Goal: Transaction & Acquisition: Obtain resource

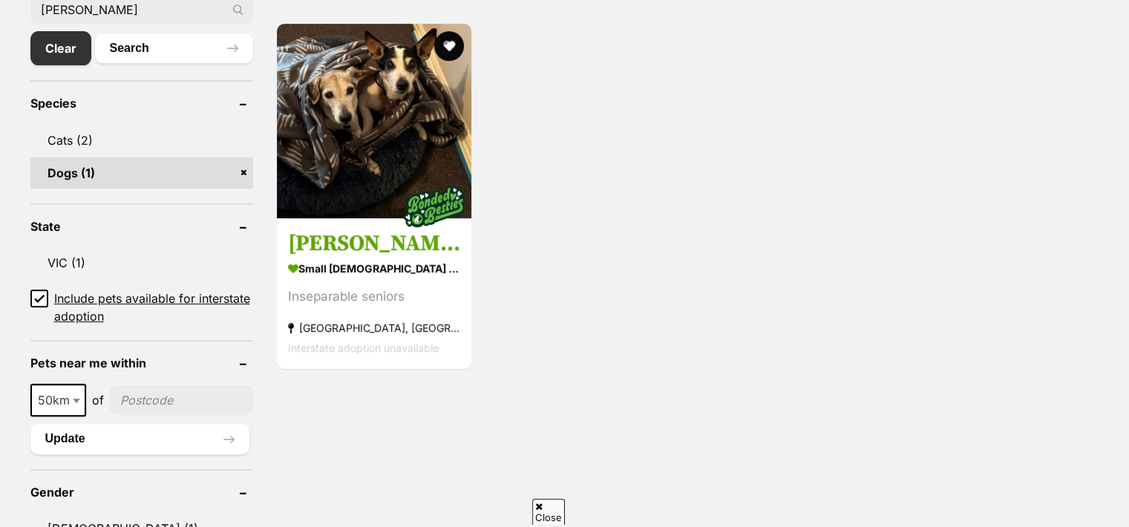
scroll to position [564, 0]
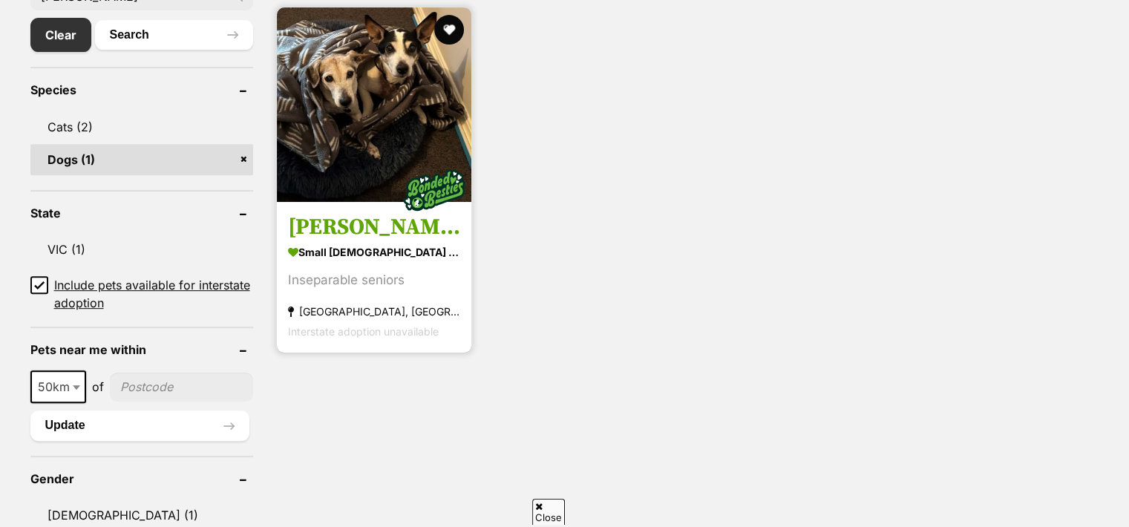
click at [374, 229] on h3 "[PERSON_NAME] and [PERSON_NAME]" at bounding box center [374, 227] width 172 height 28
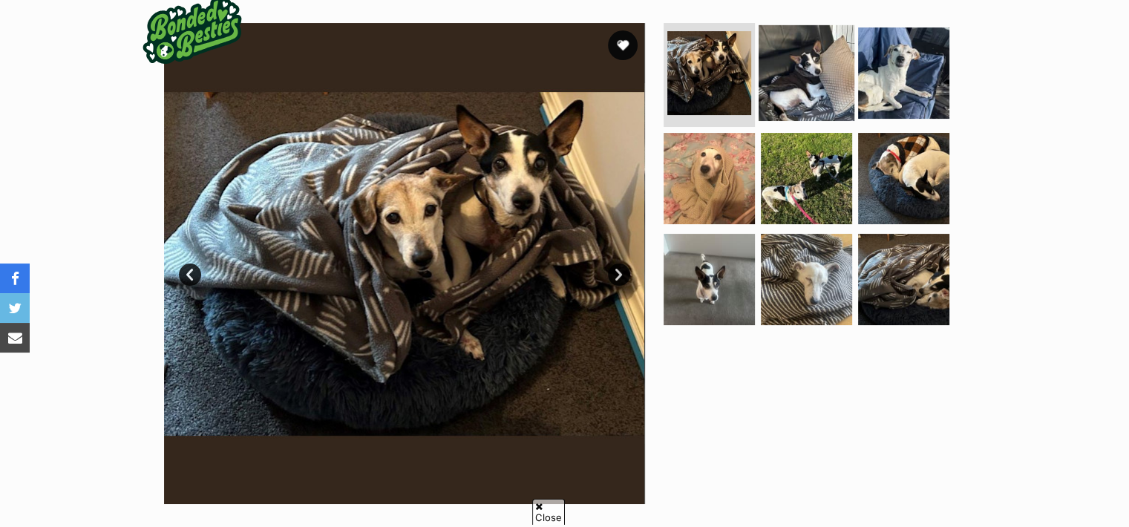
click at [807, 74] on img at bounding box center [807, 73] width 96 height 96
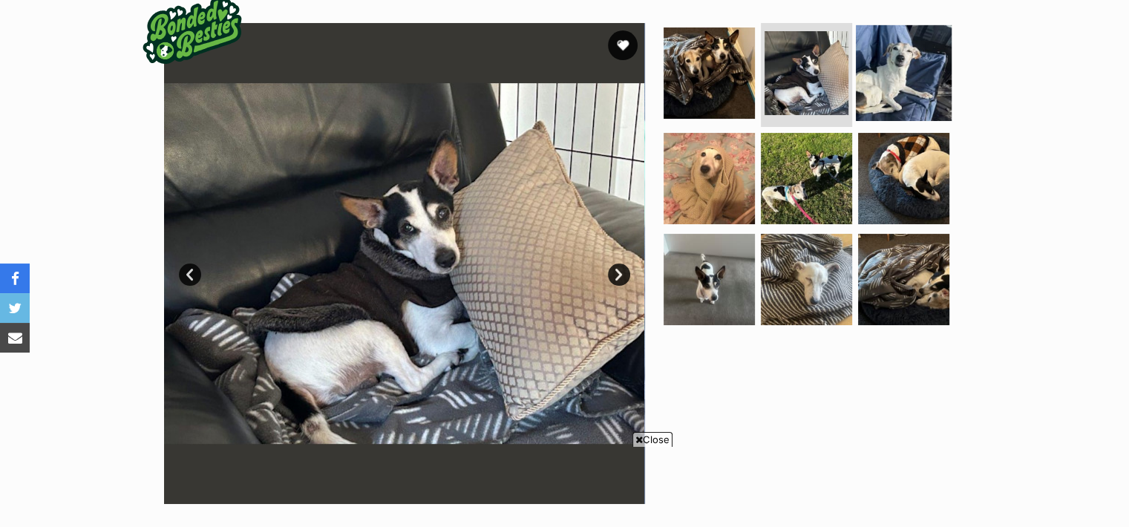
click at [906, 75] on img at bounding box center [904, 73] width 96 height 96
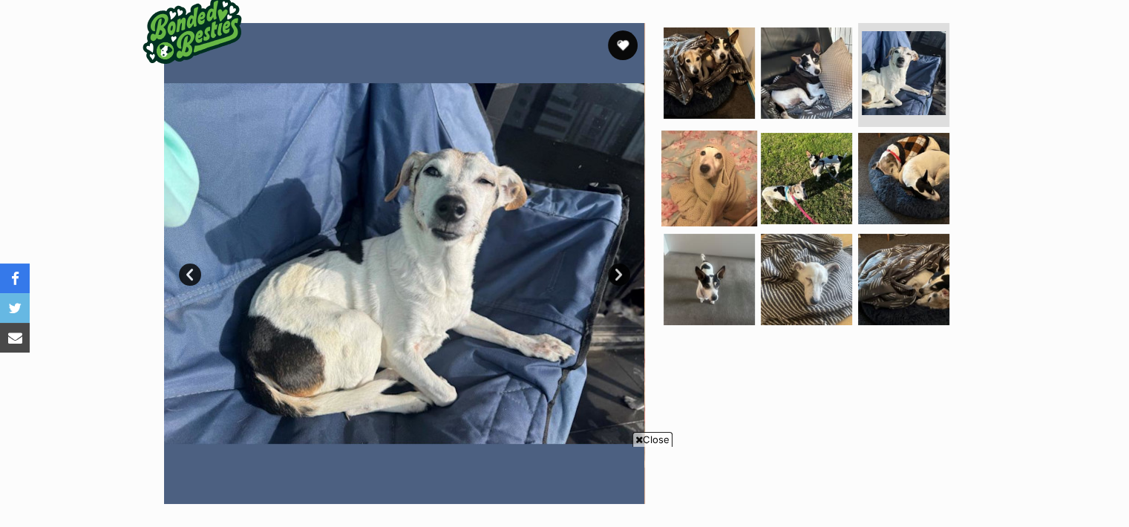
click at [718, 176] on img at bounding box center [710, 179] width 96 height 96
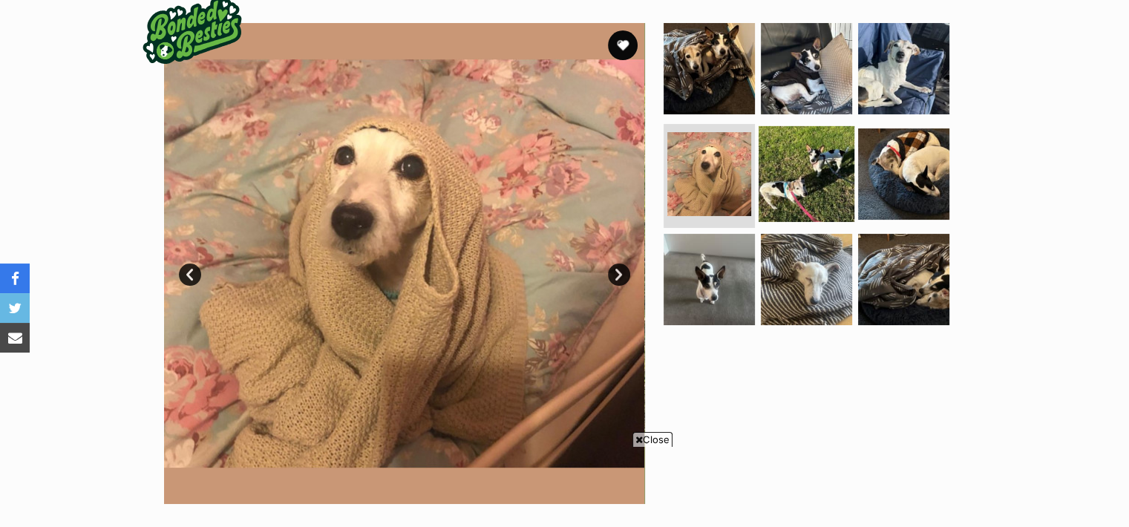
click at [809, 177] on img at bounding box center [807, 174] width 96 height 96
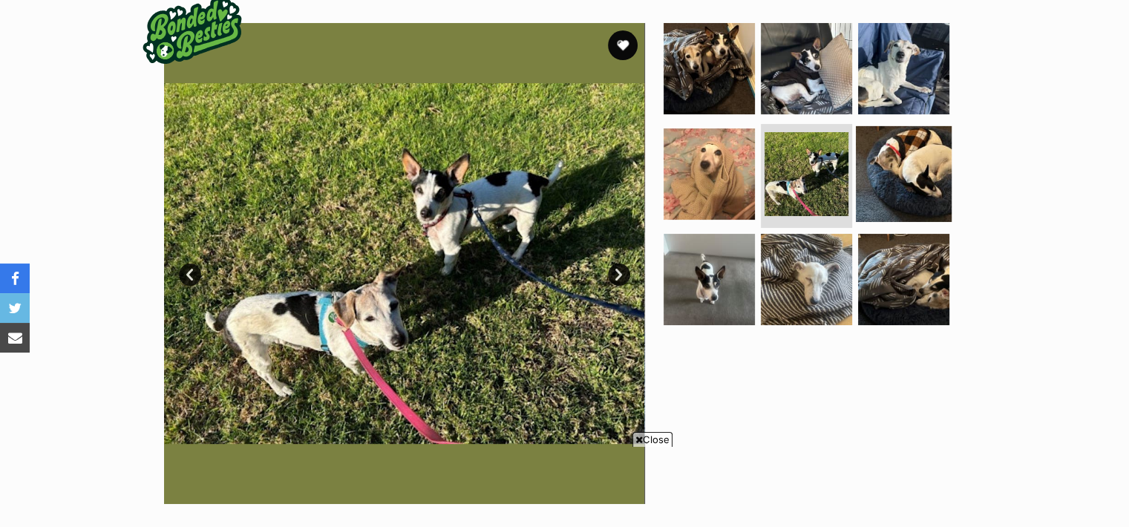
click at [906, 176] on img at bounding box center [904, 174] width 96 height 96
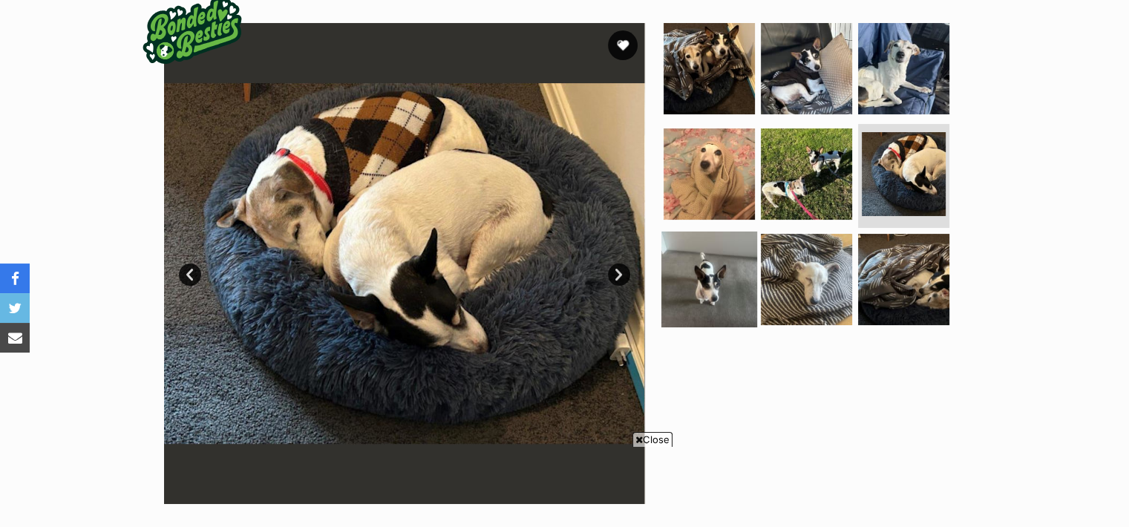
click at [704, 294] on img at bounding box center [710, 279] width 96 height 96
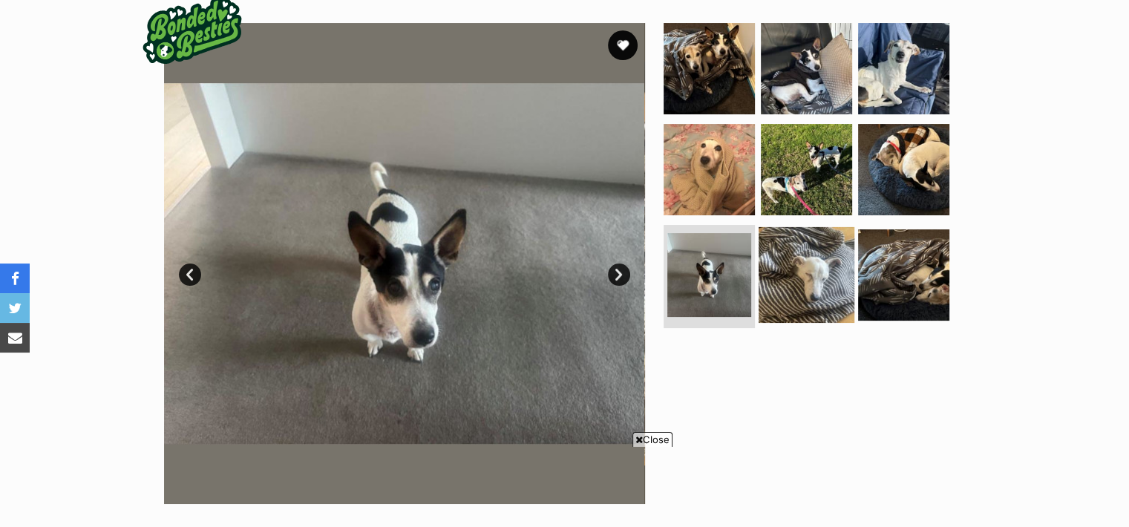
click at [821, 279] on img at bounding box center [807, 274] width 96 height 96
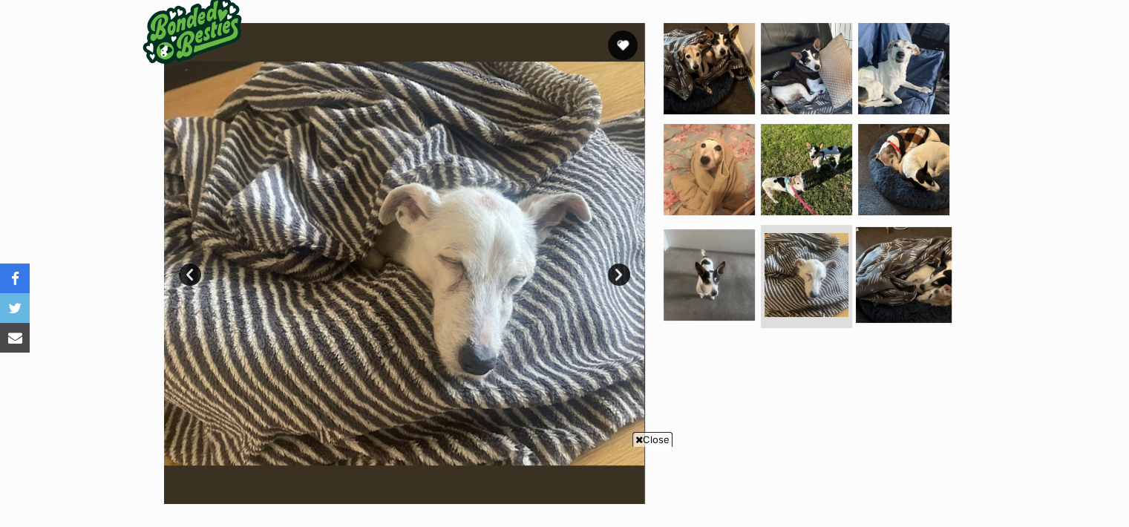
click at [925, 280] on img at bounding box center [904, 274] width 96 height 96
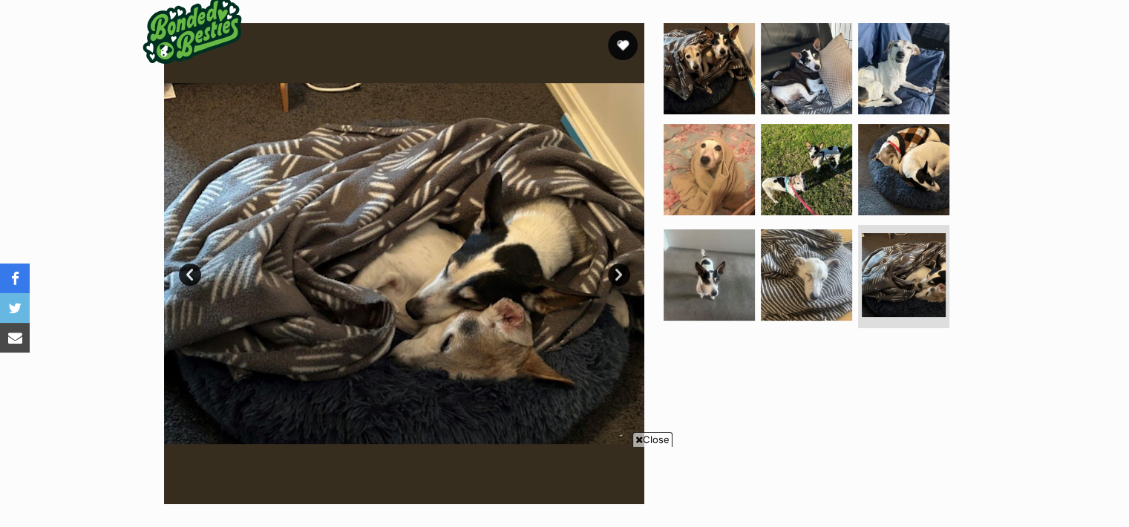
click at [659, 438] on span "Close" at bounding box center [653, 439] width 40 height 15
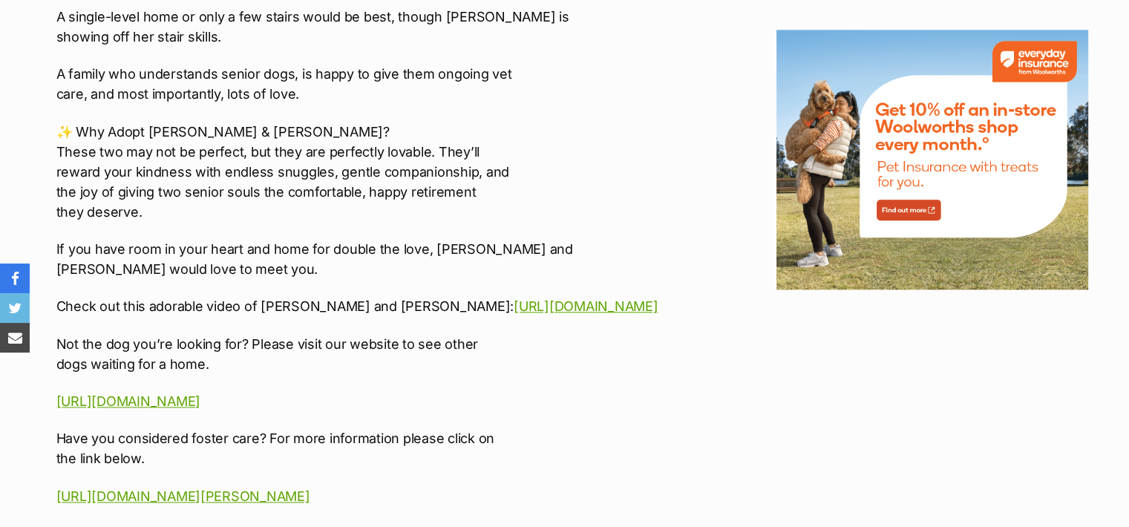
scroll to position [1910, 0]
